Goal: Use online tool/utility: Utilize a website feature to perform a specific function

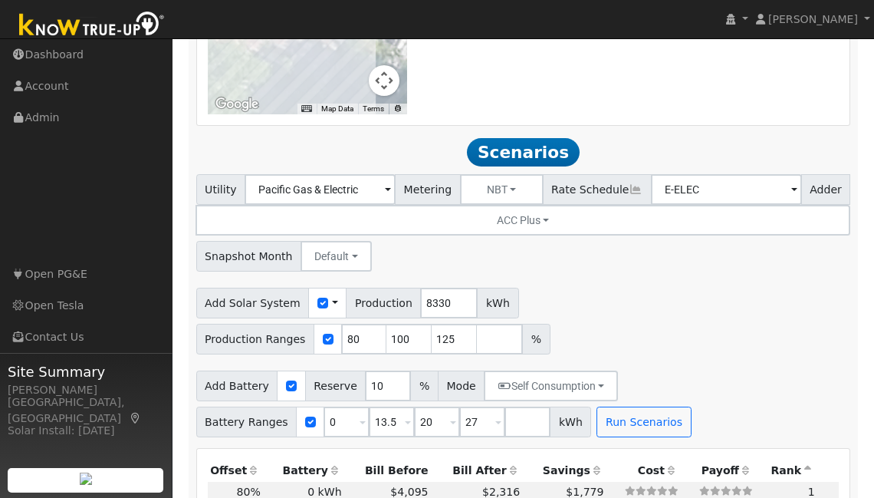
scroll to position [1527, 0]
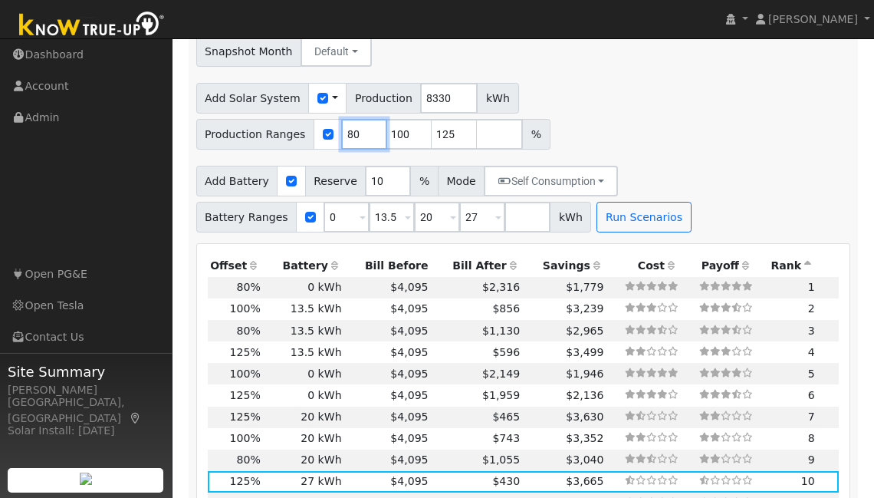
click at [355, 119] on input "80" at bounding box center [364, 134] width 46 height 31
type input "85"
click at [405, 123] on input "100" at bounding box center [409, 134] width 46 height 31
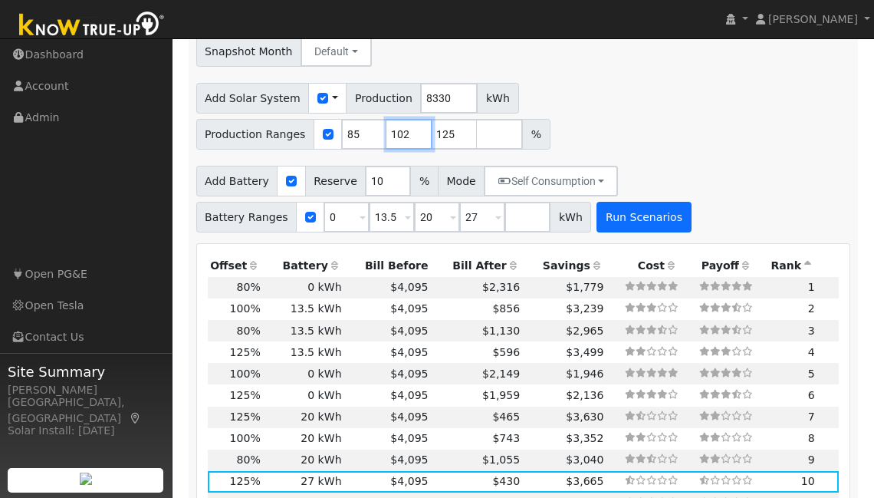
type input "102"
click at [628, 204] on button "Run Scenarios" at bounding box center [643, 217] width 94 height 31
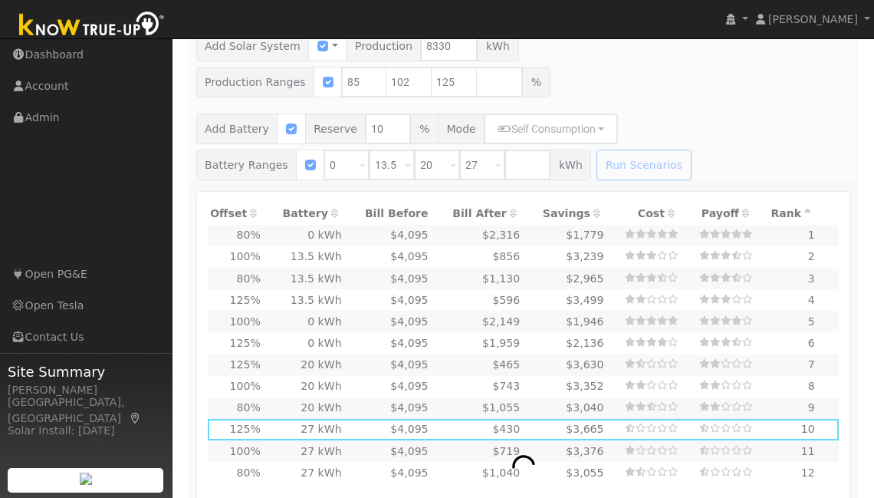
scroll to position [1584, 0]
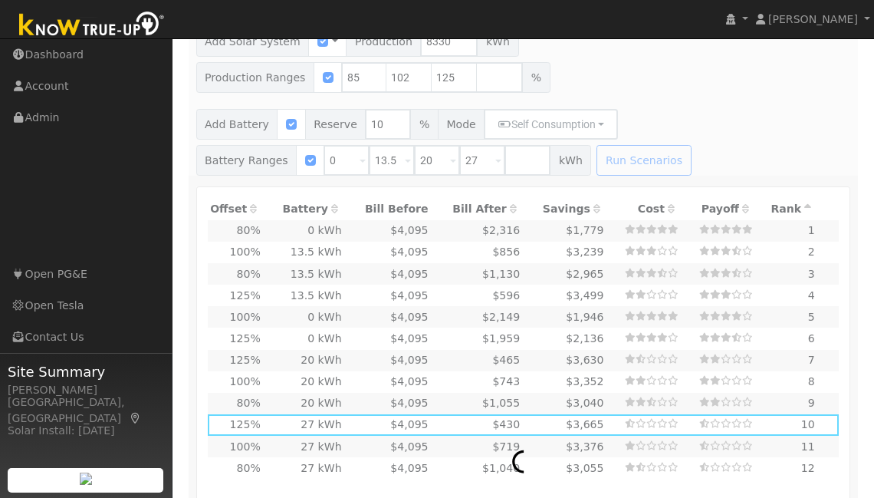
type input "$15,576"
type input "$4,673"
type input "4.7"
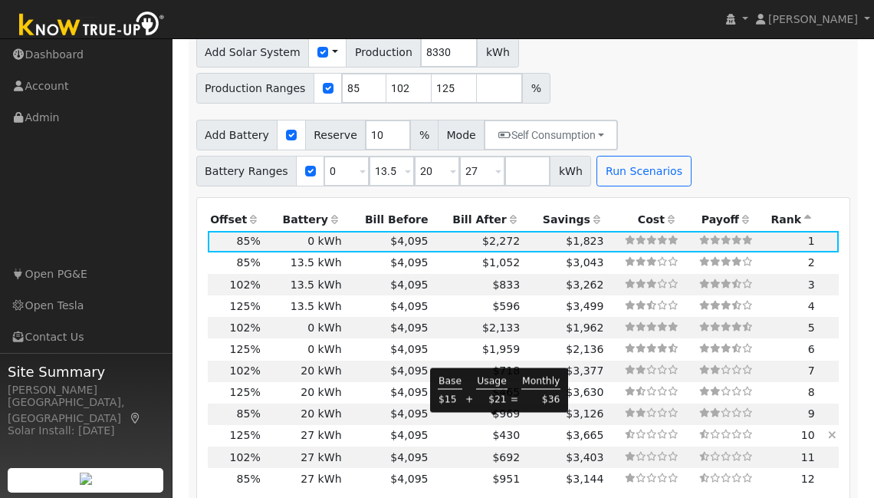
scroll to position [1572, 0]
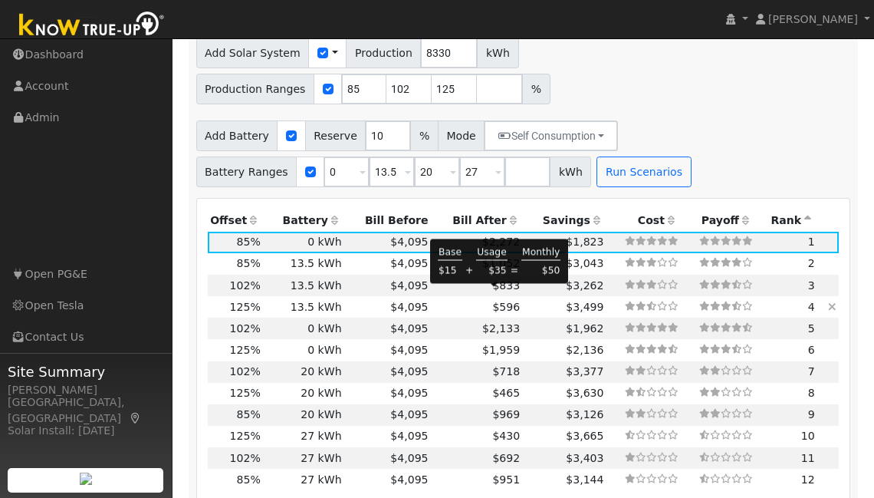
click at [492, 301] on span "$596" at bounding box center [506, 307] width 28 height 12
type input "$22,906"
type input "$11,573"
type input "6.9"
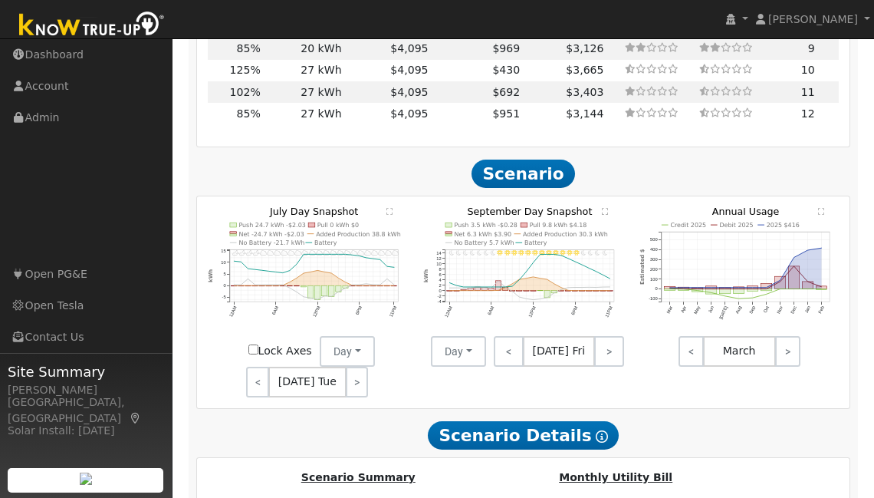
scroll to position [1987, 0]
